Goal: Transaction & Acquisition: Book appointment/travel/reservation

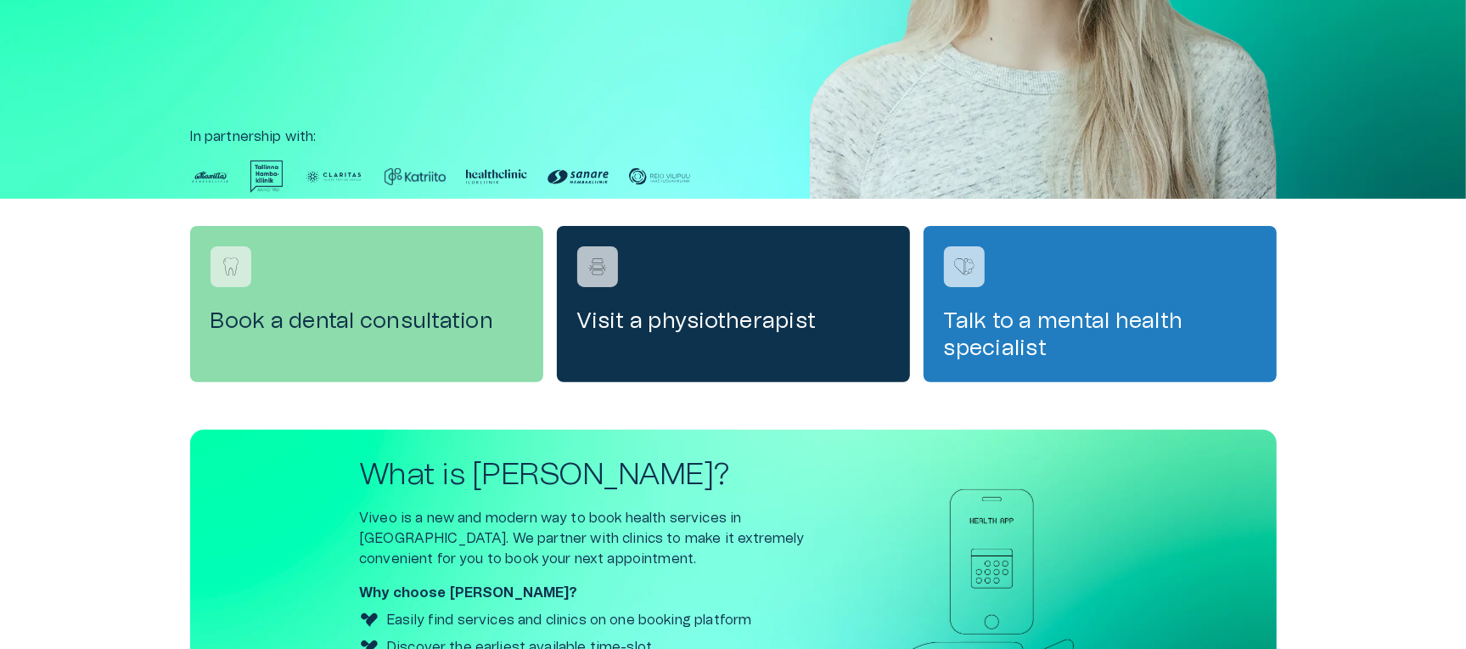
scroll to position [347, 0]
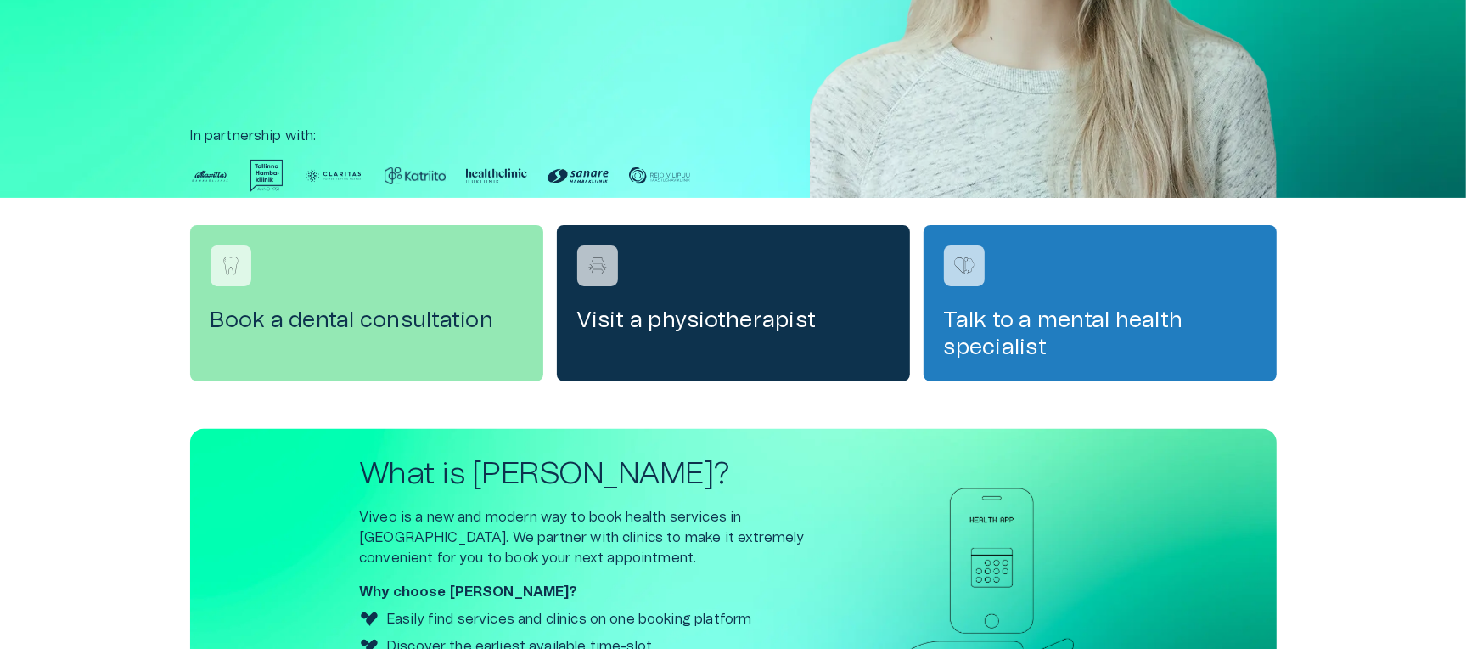
click at [362, 293] on div "Book a dental consultation" at bounding box center [366, 303] width 353 height 156
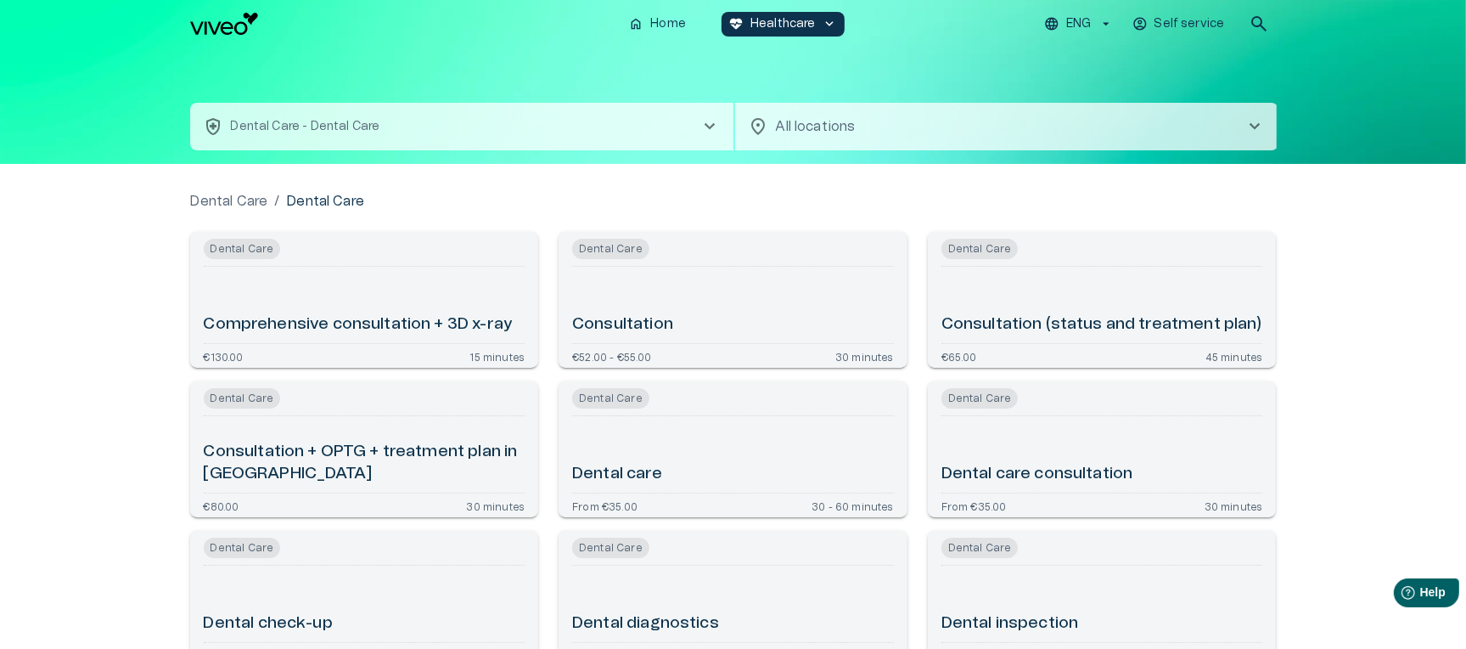
click at [222, 29] on img "Navigate to homepage" at bounding box center [224, 24] width 68 height 22
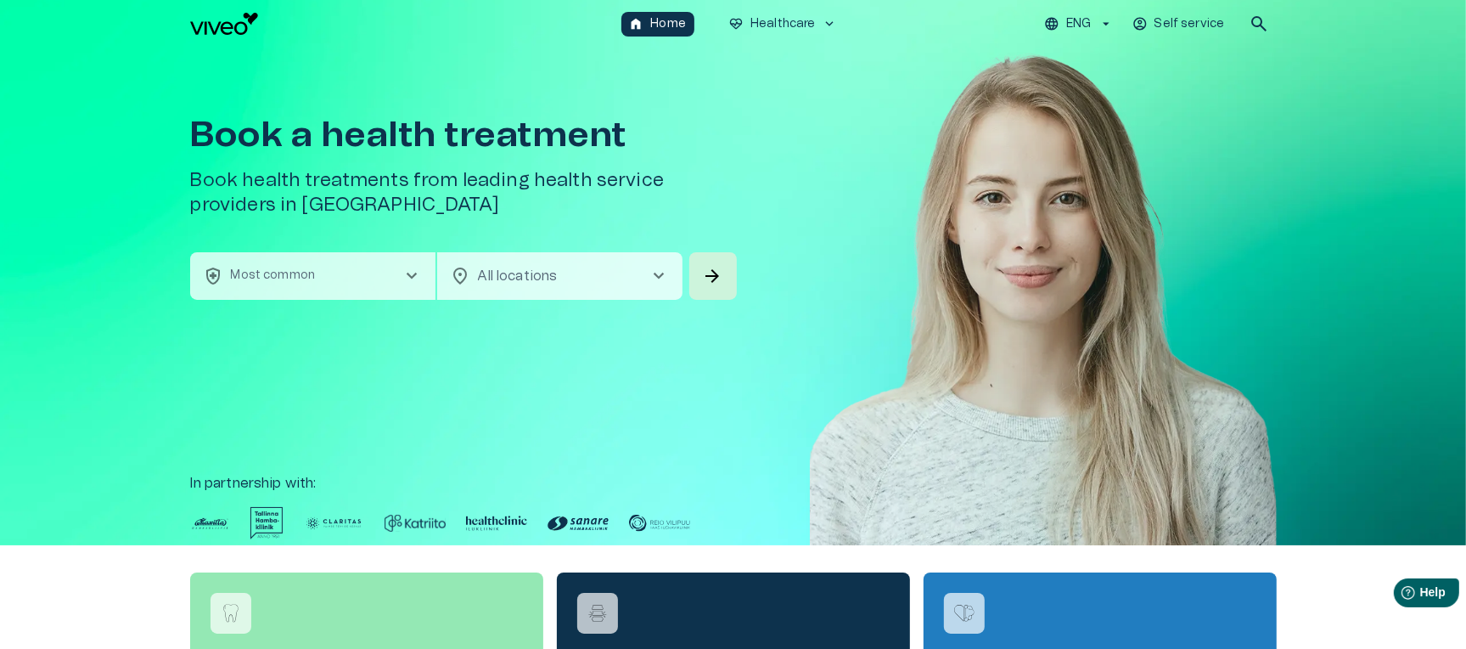
click at [347, 268] on button "health_and_safety Most common chevron_right" at bounding box center [312, 276] width 245 height 48
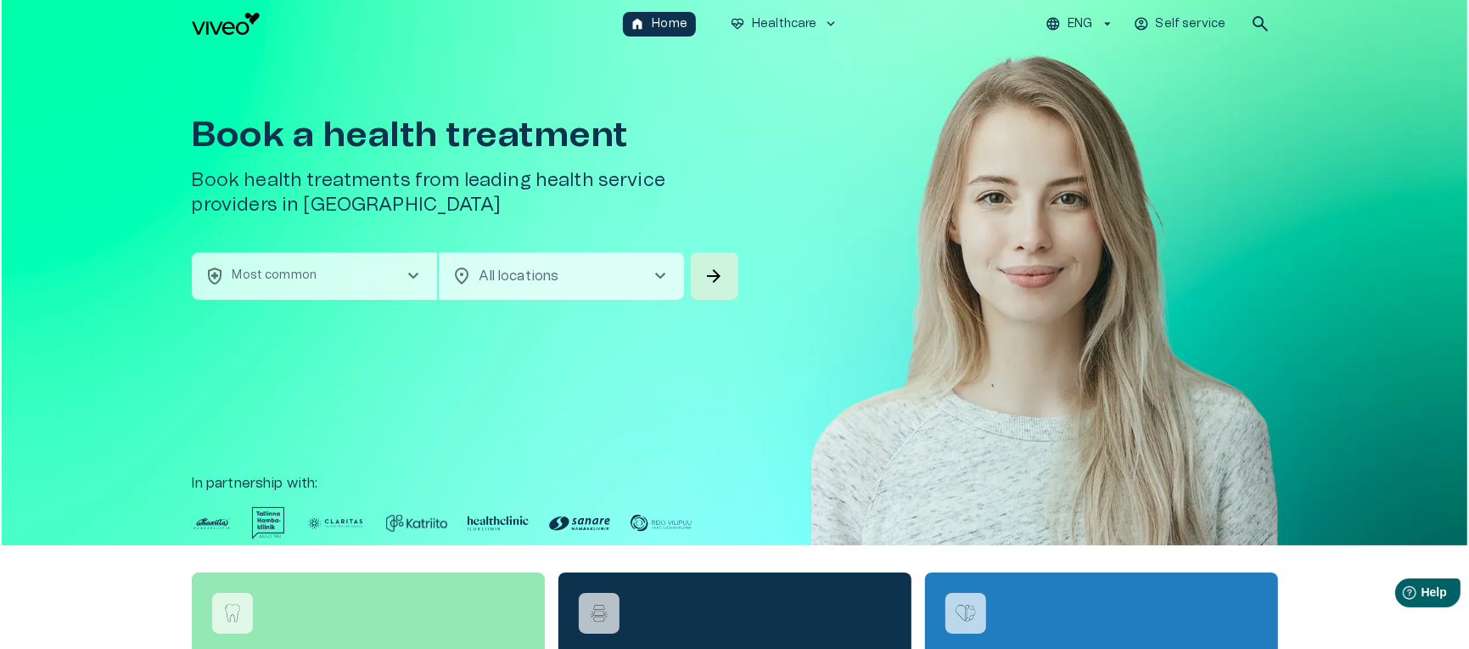
scroll to position [48, 0]
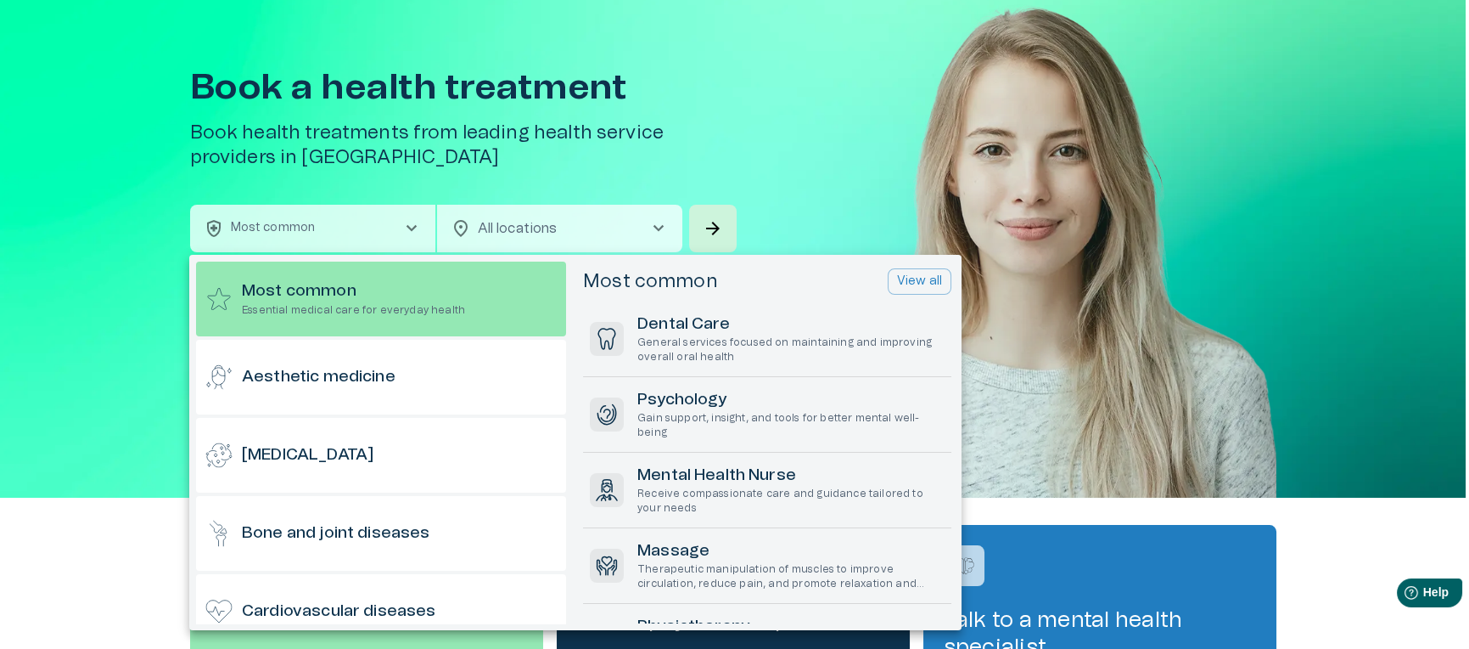
drag, startPoint x: 761, startPoint y: 215, endPoint x: 749, endPoint y: 219, distance: 12.6
click at [760, 215] on div at bounding box center [734, 324] width 1469 height 649
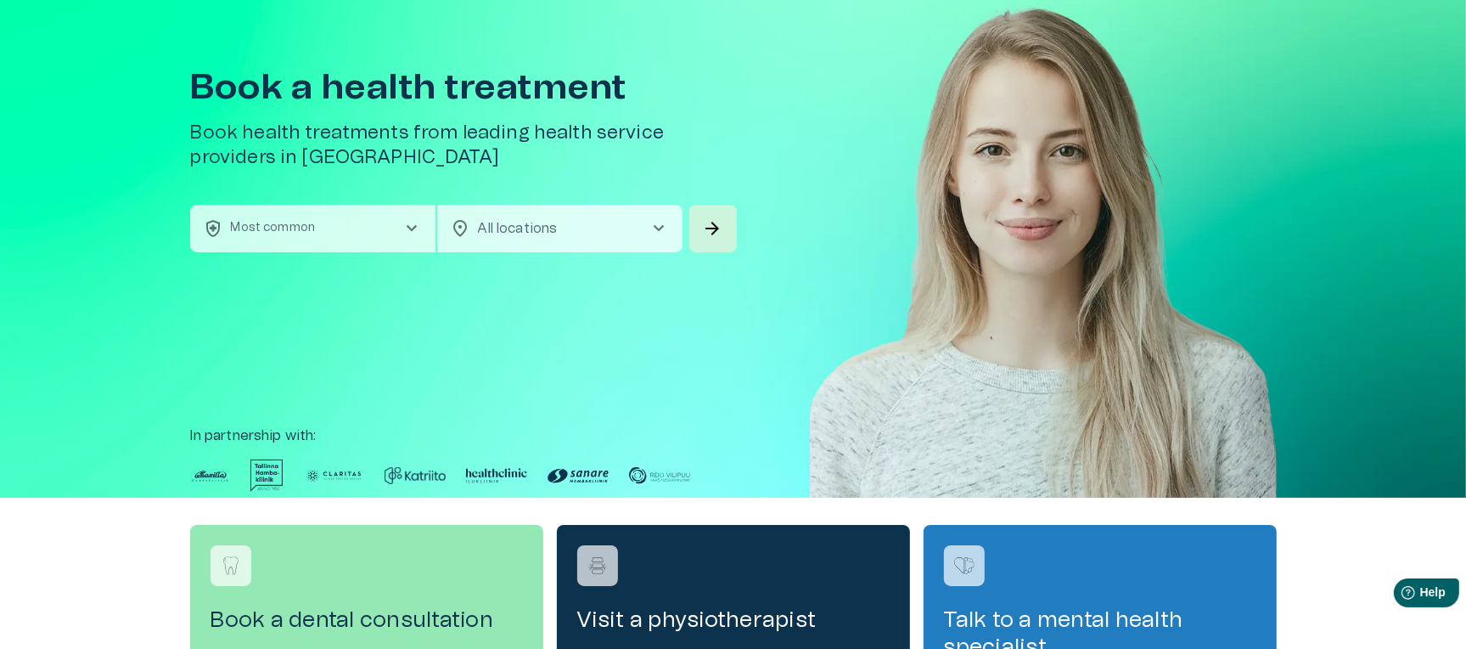
click at [725, 227] on div "Most common Essential medical care for everyday health Aesthetic medicine Aller…" at bounding box center [733, 324] width 1466 height 649
click at [718, 225] on span "arrow_forward" at bounding box center [713, 228] width 20 height 20
click at [372, 233] on button "health_and_safety Most common chevron_right" at bounding box center [312, 229] width 245 height 48
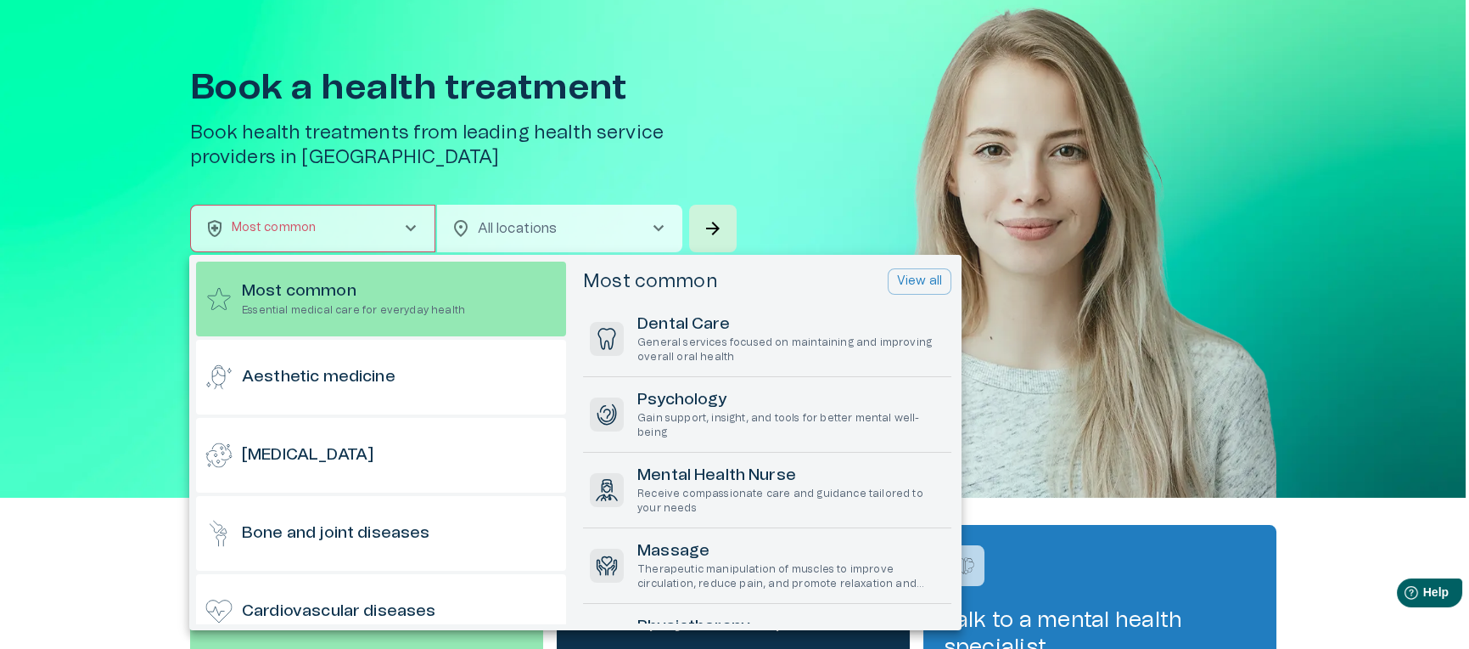
click at [861, 121] on div at bounding box center [734, 324] width 1469 height 649
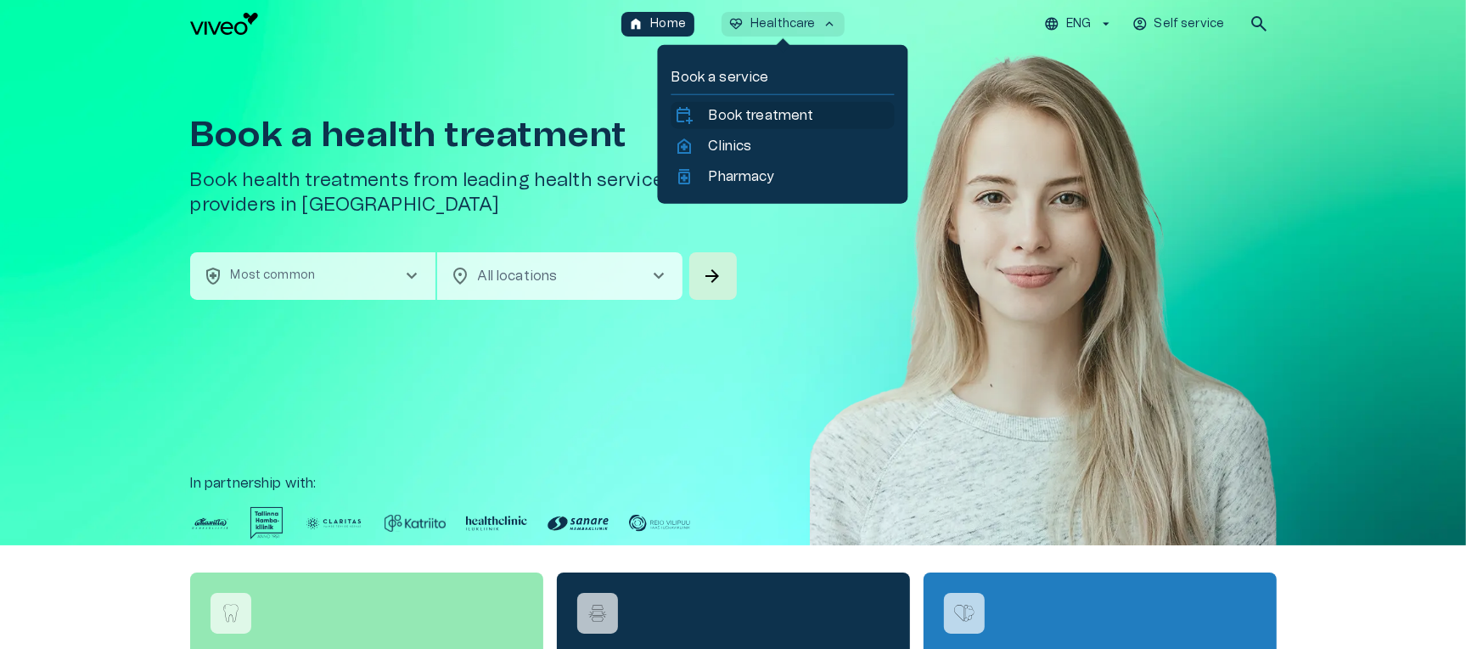
click at [750, 117] on p "Book treatment" at bounding box center [761, 115] width 105 height 20
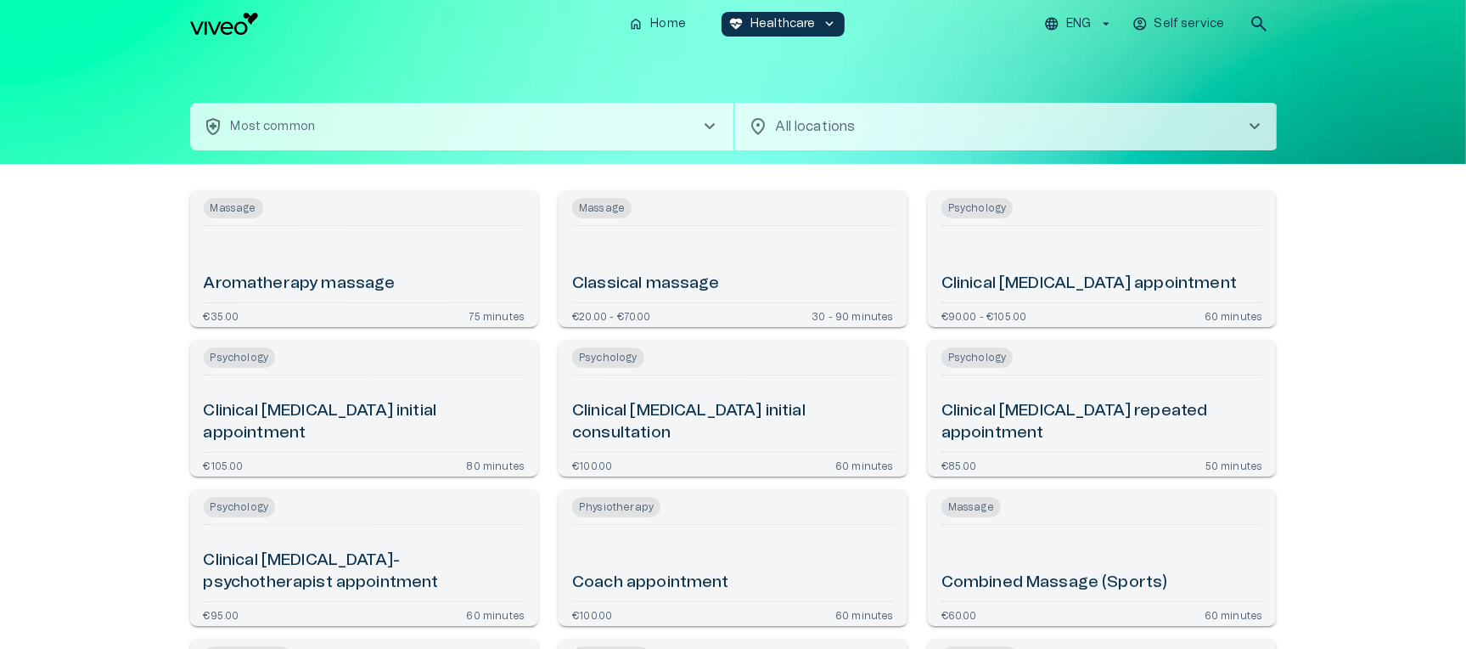
click at [673, 268] on div "Classical massage" at bounding box center [733, 264] width 322 height 63
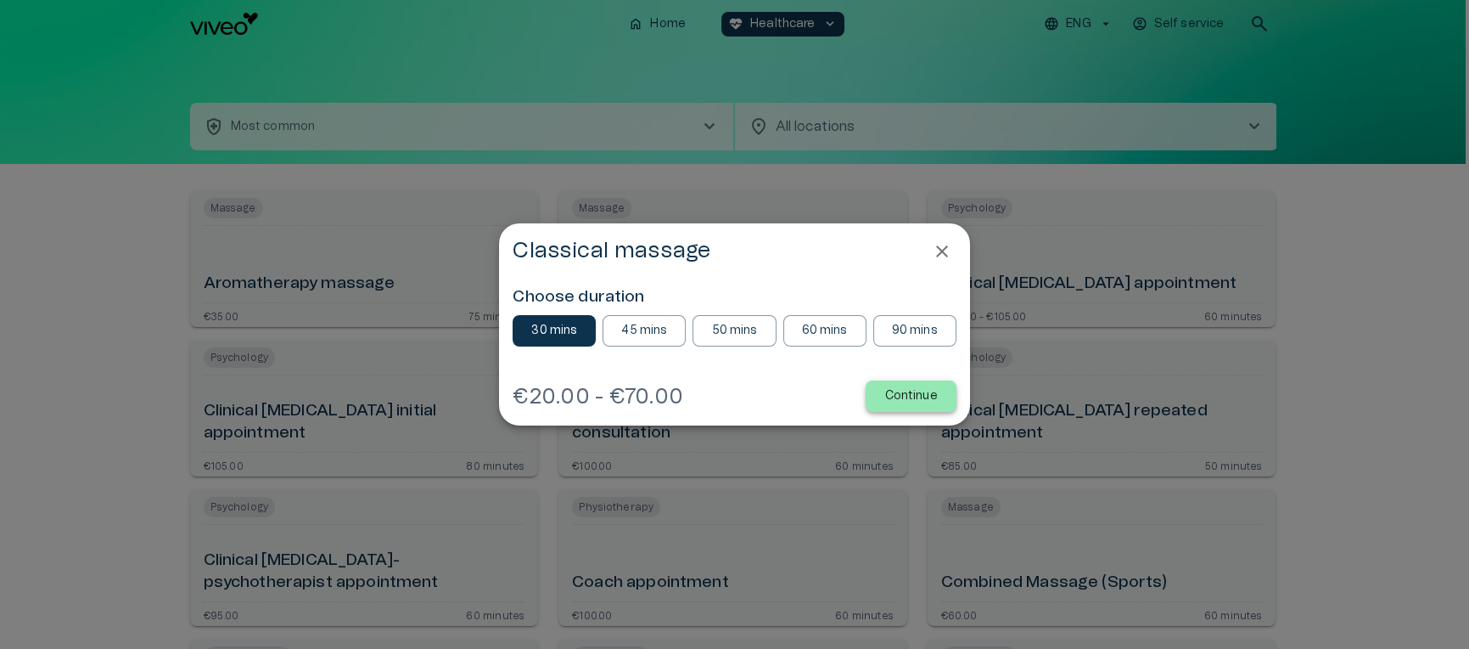
click at [919, 399] on p "Continue" at bounding box center [910, 396] width 53 height 18
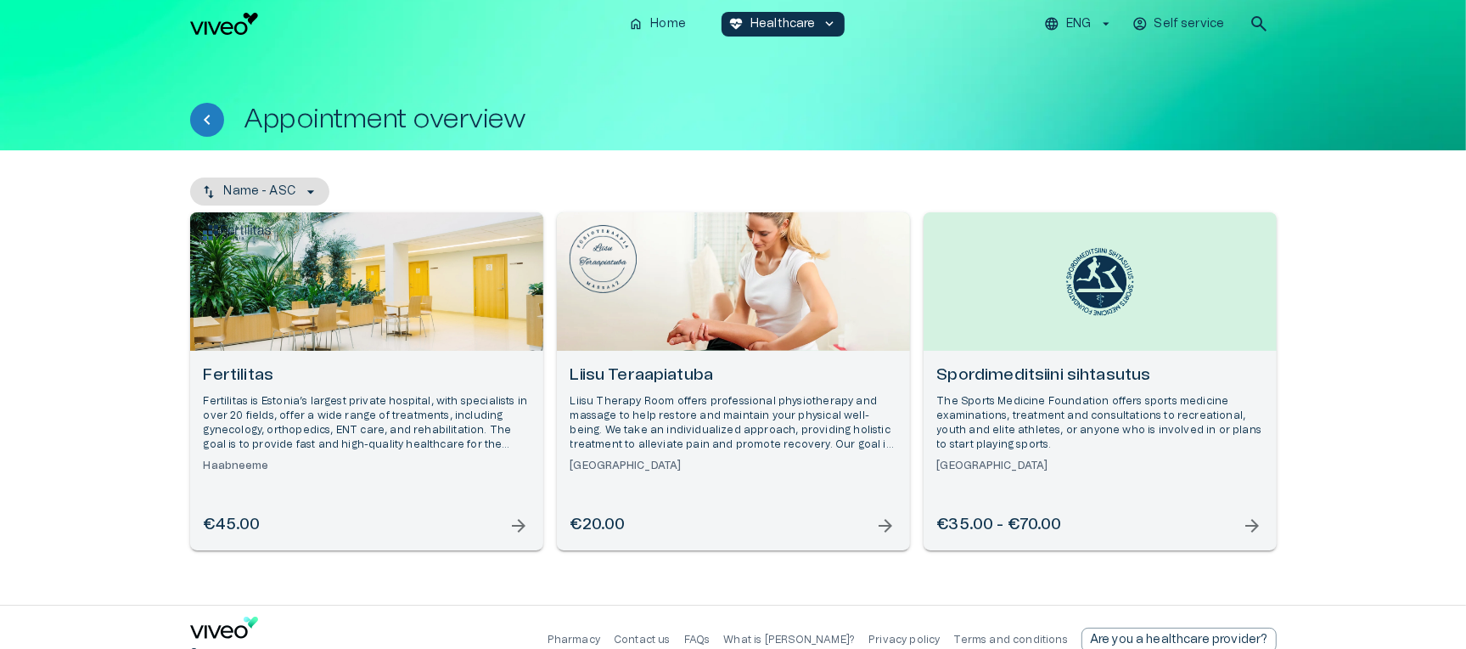
click at [492, 424] on p "Fertilitas is Estonia’s largest private hospital, with specialists in over 20 f…" at bounding box center [367, 423] width 326 height 59
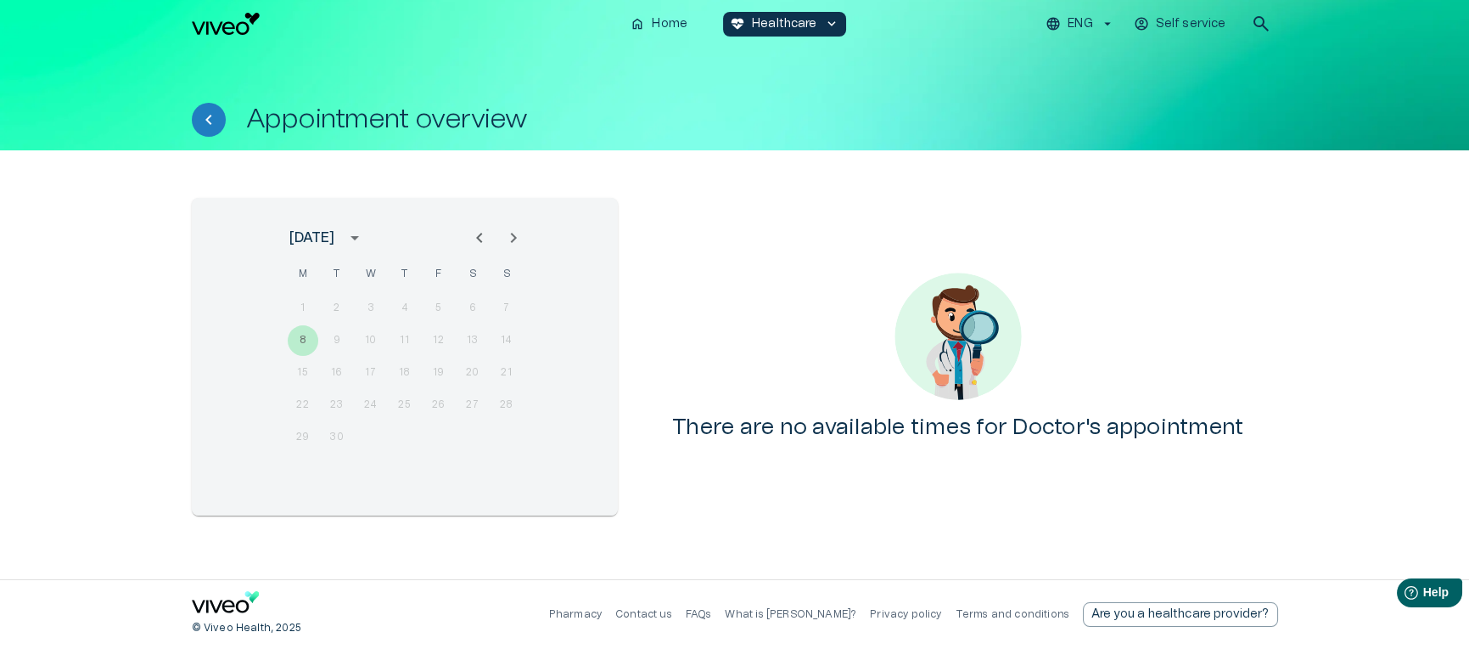
click at [528, 245] on div "[DATE]" at bounding box center [405, 237] width 272 height 25
click at [525, 242] on button "Next month" at bounding box center [514, 238] width 34 height 34
click at [520, 241] on icon "Next month" at bounding box center [513, 237] width 20 height 20
click at [205, 120] on icon "Back" at bounding box center [209, 120] width 20 height 20
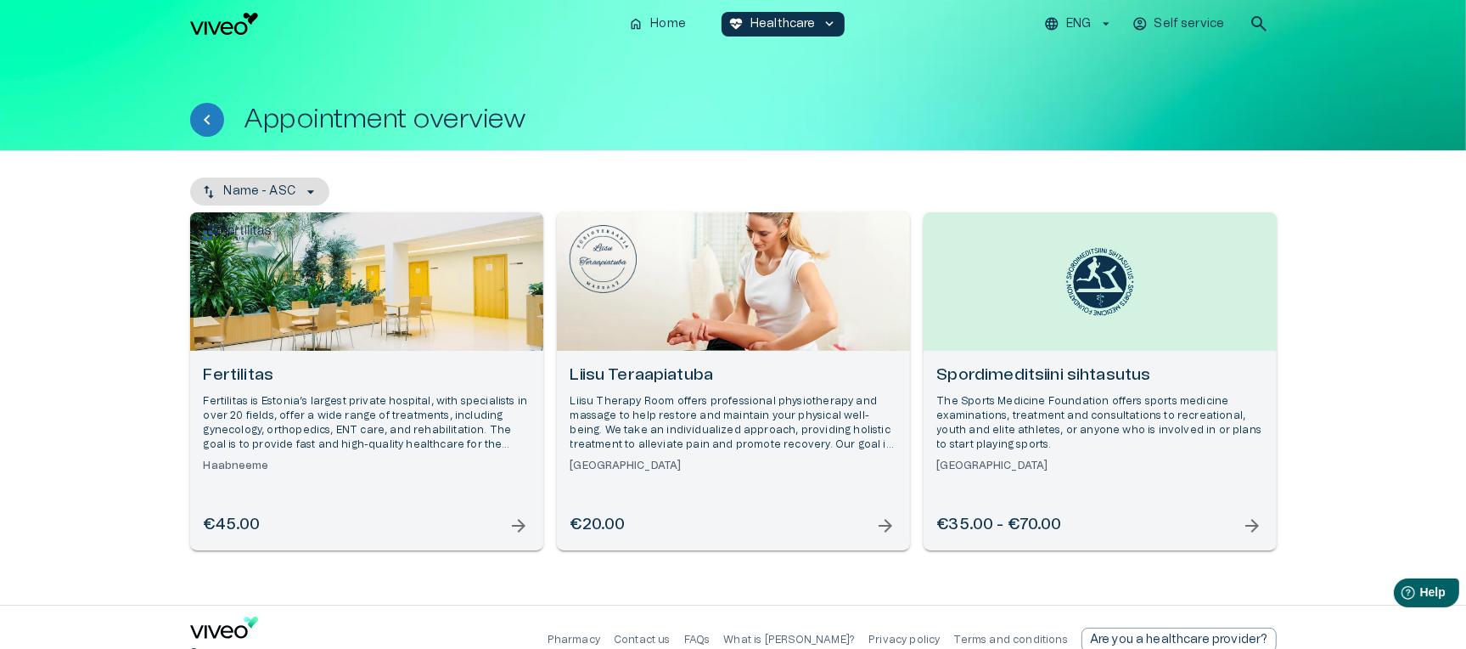
click at [726, 380] on h6 "Liisu Teraapiatuba" at bounding box center [733, 375] width 326 height 23
